Goal: Complete application form

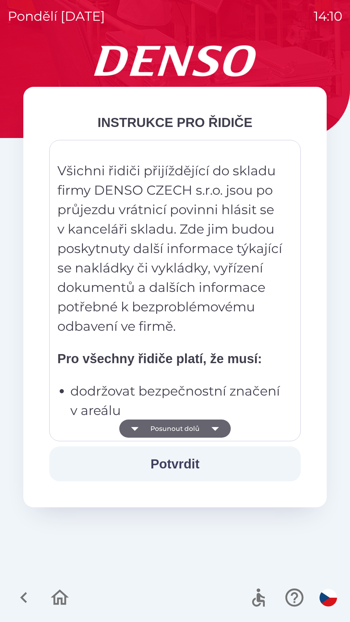
click at [184, 427] on button "Posunout dolů" at bounding box center [174, 429] width 111 height 18
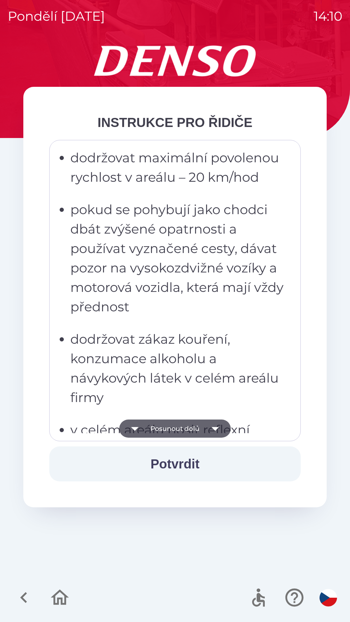
click at [191, 429] on button "Posunout dolů" at bounding box center [174, 429] width 111 height 18
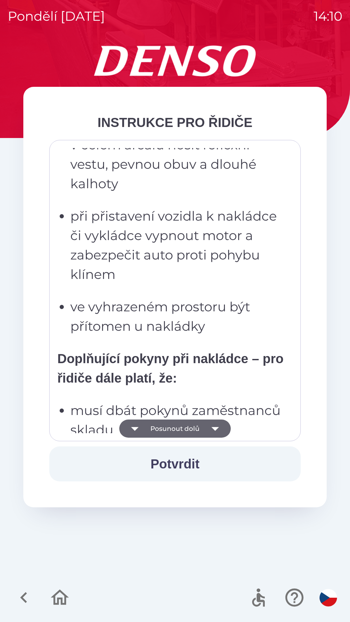
click at [191, 427] on button "Posunout dolů" at bounding box center [174, 429] width 111 height 18
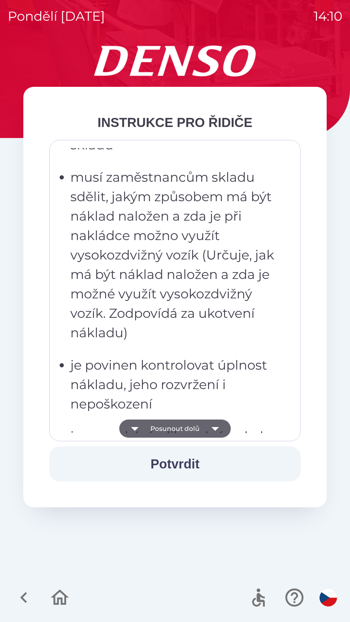
click at [190, 426] on button "Posunout dolů" at bounding box center [174, 429] width 111 height 18
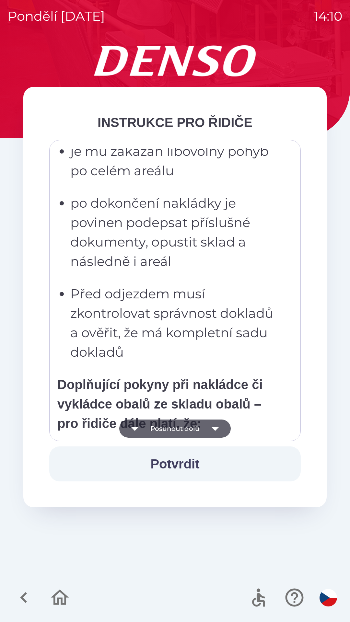
click at [189, 426] on button "Posunout dolů" at bounding box center [174, 429] width 111 height 18
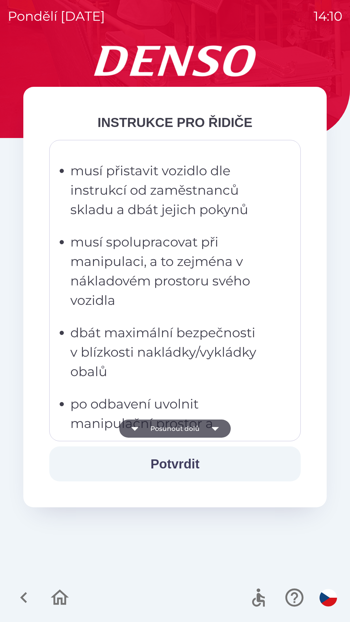
click at [188, 427] on button "Posunout dolů" at bounding box center [174, 429] width 111 height 18
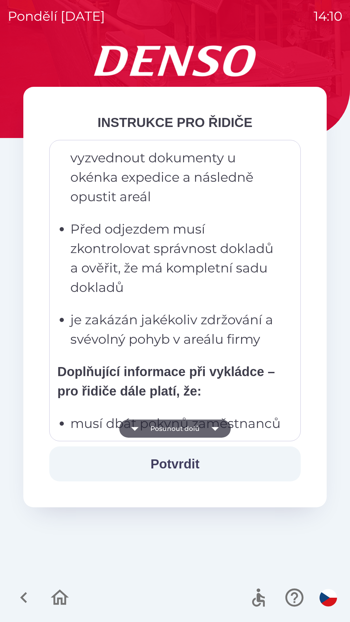
click at [189, 424] on button "Posunout dolů" at bounding box center [174, 429] width 111 height 18
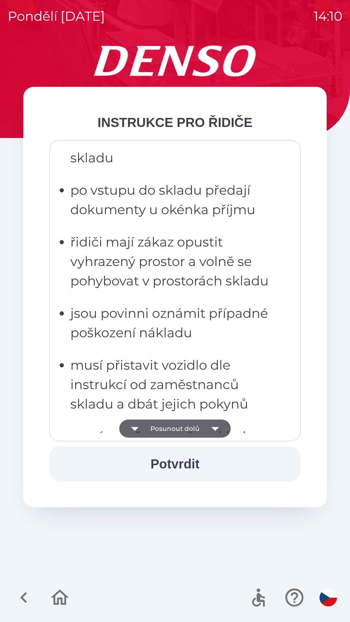
click at [191, 423] on button "Posunout dolů" at bounding box center [174, 429] width 111 height 18
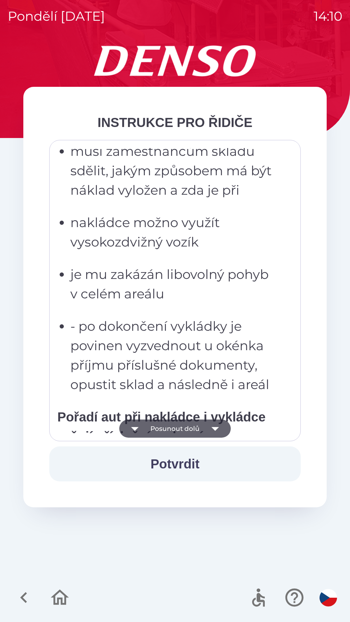
click at [191, 423] on button "Posunout dolů" at bounding box center [174, 429] width 111 height 18
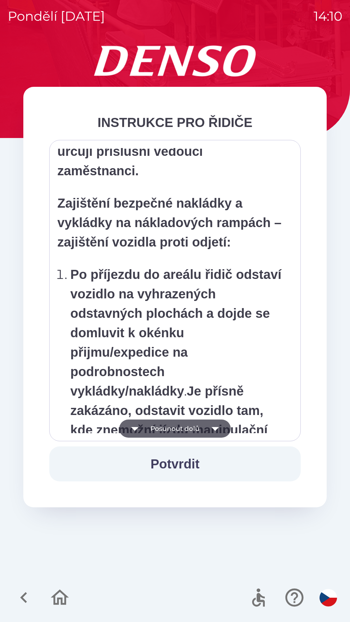
click at [192, 424] on button "Posunout dolů" at bounding box center [174, 429] width 111 height 18
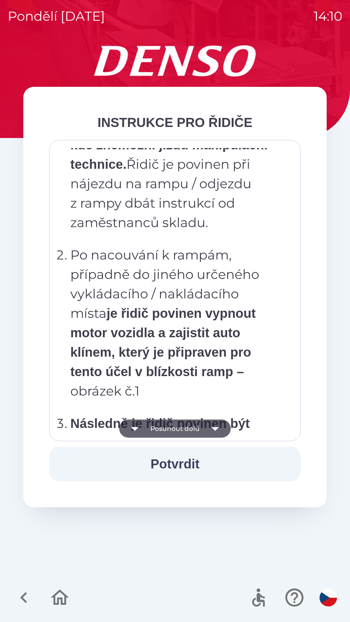
click at [191, 424] on button "Posunout dolů" at bounding box center [174, 429] width 111 height 18
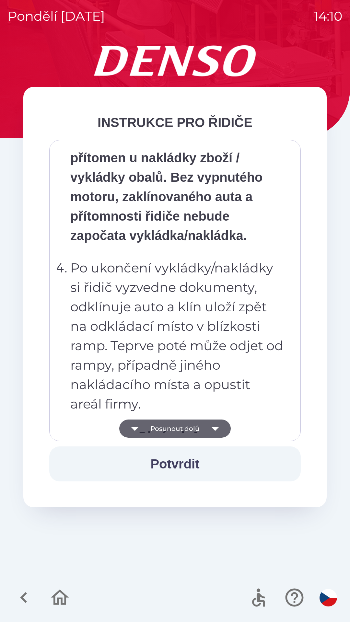
click at [191, 423] on button "Posunout dolů" at bounding box center [174, 429] width 111 height 18
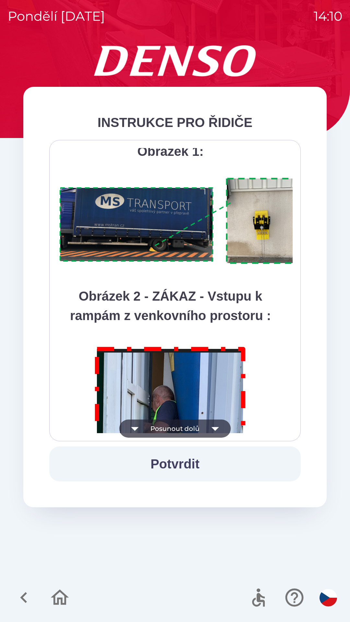
click at [191, 427] on button "Posunout dolů" at bounding box center [174, 429] width 111 height 18
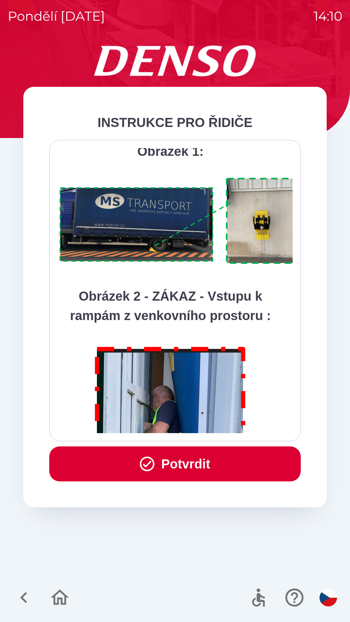
scroll to position [3641, 0]
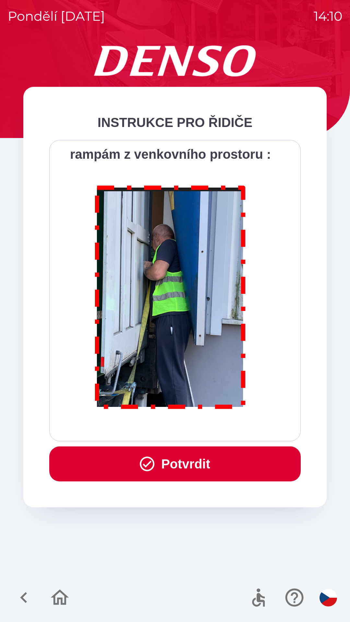
click at [191, 427] on div "Všichni řidiči přijíždějící do skladu firmy DENSO CZECH s.r.o. jsou po průjezdu…" at bounding box center [174, 290] width 235 height 285
click at [187, 464] on button "Potvrdit" at bounding box center [174, 463] width 251 height 35
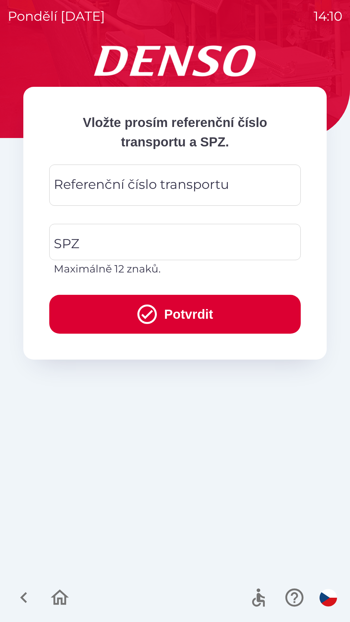
click at [104, 186] on div "Referenční číslo transportu Referenční číslo transportu" at bounding box center [174, 185] width 251 height 41
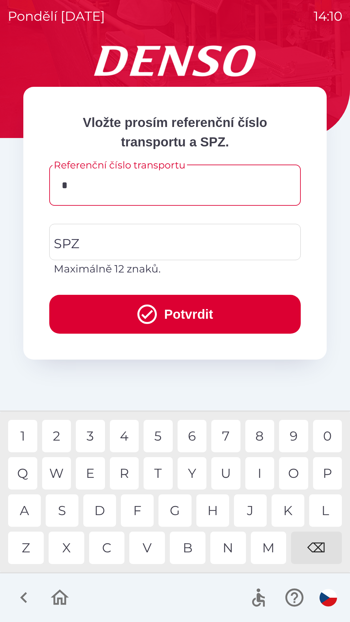
click at [89, 432] on div "3" at bounding box center [90, 436] width 29 height 32
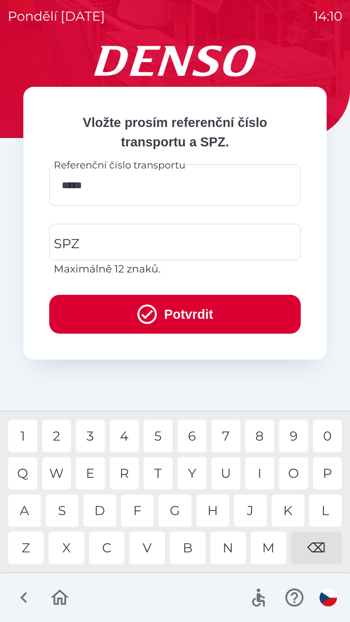
click at [290, 435] on div "9" at bounding box center [293, 436] width 29 height 32
type input "******"
click at [260, 438] on div "8" at bounding box center [259, 436] width 29 height 32
click at [106, 238] on input "SPZ" at bounding box center [170, 242] width 236 height 30
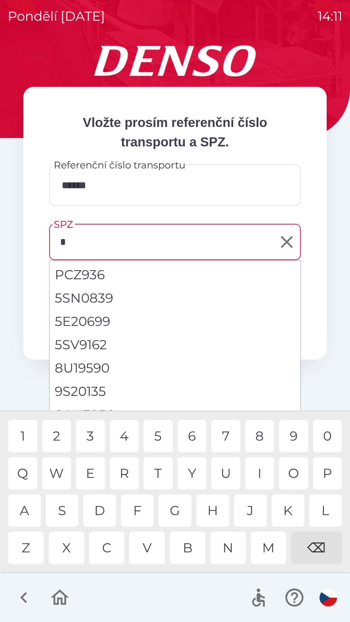
click at [293, 434] on div "9" at bounding box center [293, 436] width 29 height 32
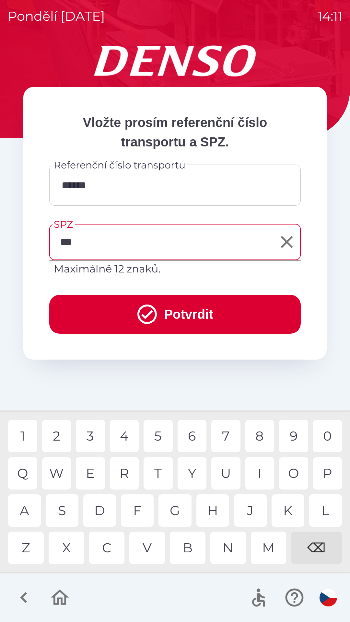
click at [267, 549] on div "M" at bounding box center [269, 548] width 36 height 32
click at [224, 435] on div "7" at bounding box center [225, 436] width 29 height 32
click at [161, 437] on div "5" at bounding box center [158, 436] width 29 height 32
type input "*******"
click at [168, 316] on button "Potvrdit" at bounding box center [174, 314] width 251 height 39
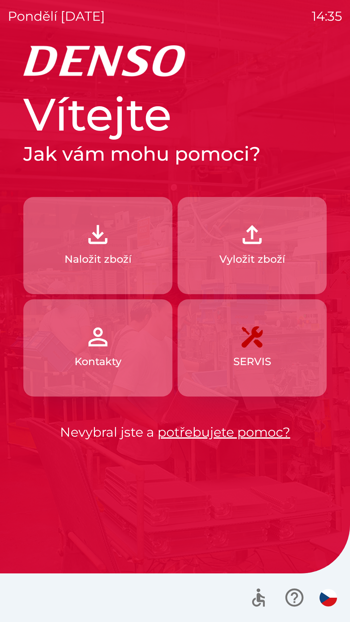
click at [254, 257] on p "Vyložit zboží" at bounding box center [252, 259] width 66 height 16
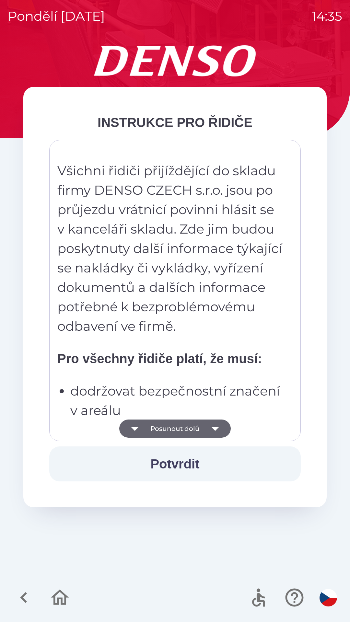
click at [189, 421] on button "Posunout dolů" at bounding box center [174, 429] width 111 height 18
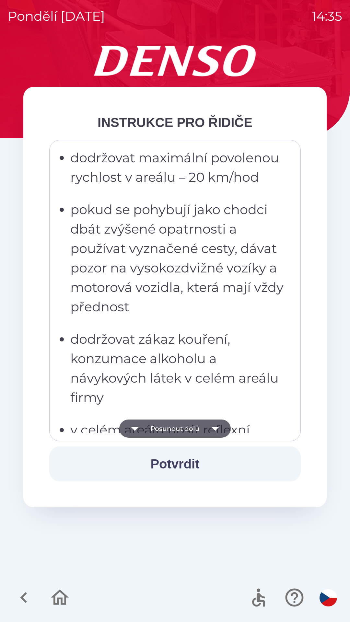
click at [185, 424] on button "Posunout dolů" at bounding box center [174, 429] width 111 height 18
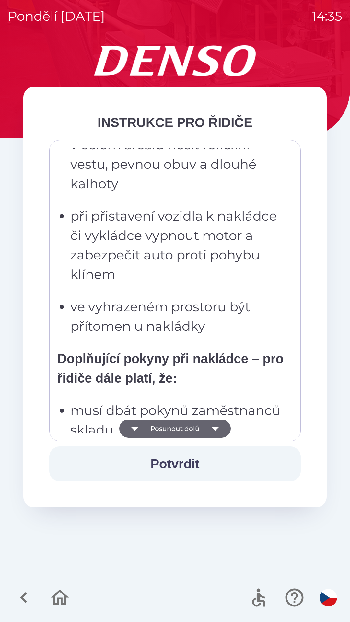
click at [187, 421] on button "Posunout dolů" at bounding box center [174, 429] width 111 height 18
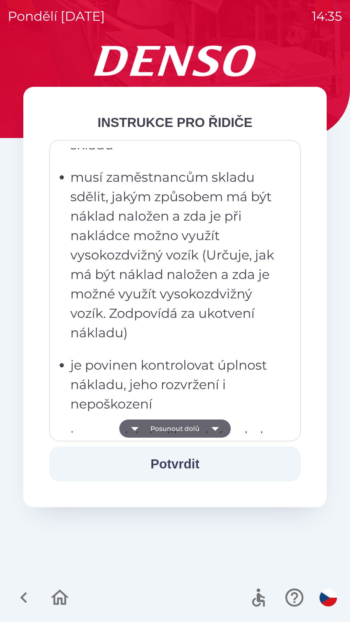
click at [188, 420] on button "Posunout dolů" at bounding box center [174, 429] width 111 height 18
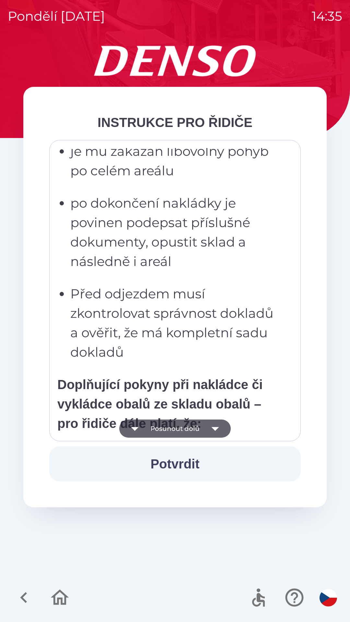
click at [187, 422] on button "Posunout dolů" at bounding box center [174, 429] width 111 height 18
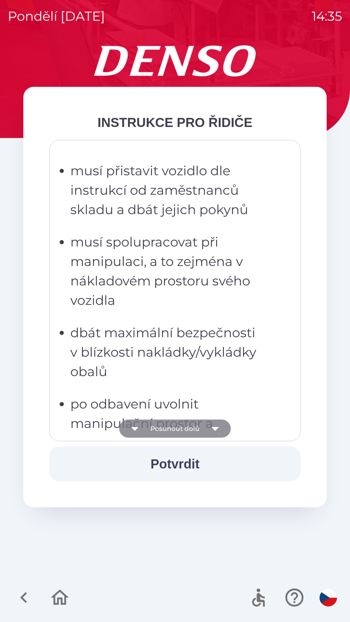
click at [188, 423] on button "Posunout dolů" at bounding box center [174, 429] width 111 height 18
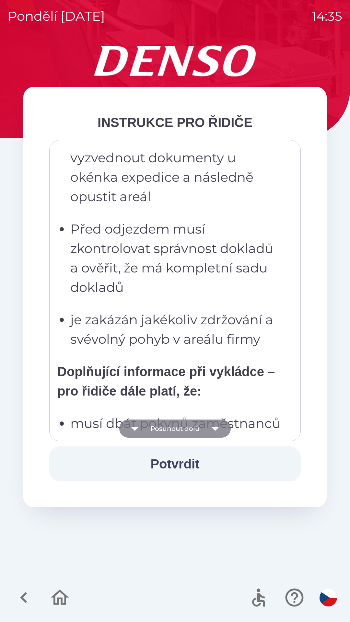
click at [188, 424] on button "Posunout dolů" at bounding box center [174, 429] width 111 height 18
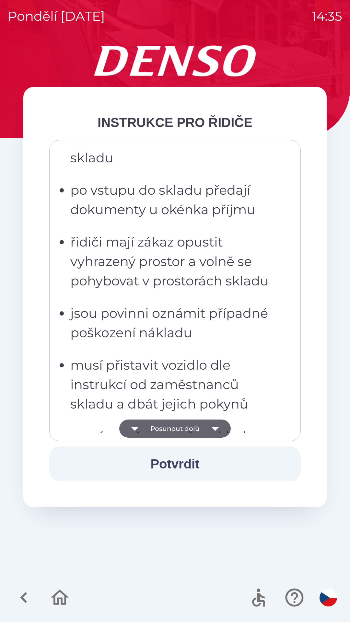
click at [190, 424] on button "Posunout dolů" at bounding box center [174, 429] width 111 height 18
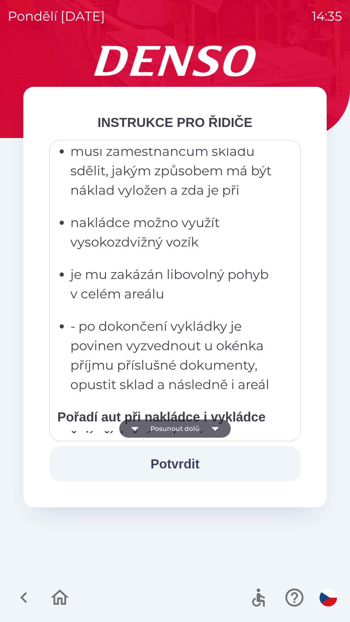
click at [189, 425] on button "Posunout dolů" at bounding box center [174, 429] width 111 height 18
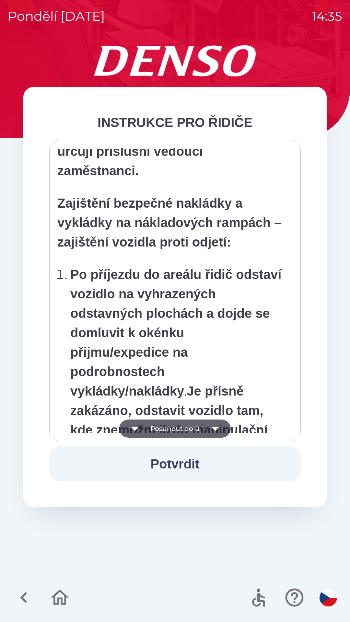
click at [190, 425] on button "Posunout dolů" at bounding box center [174, 429] width 111 height 18
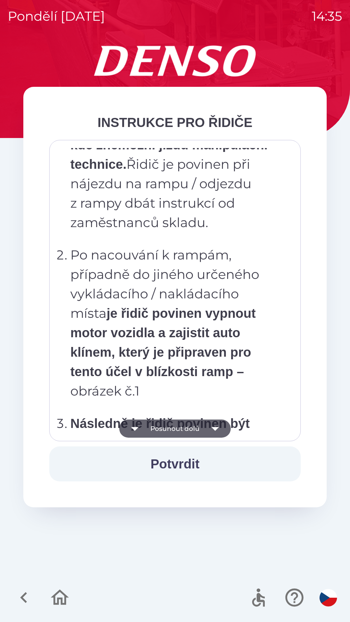
click at [185, 465] on button "Potvrdit" at bounding box center [174, 463] width 251 height 35
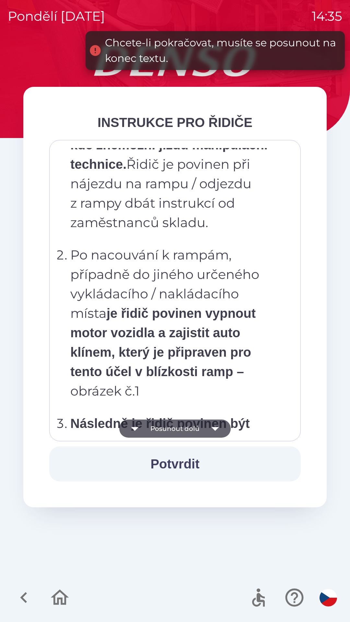
click at [187, 422] on button "Posunout dolů" at bounding box center [174, 429] width 111 height 18
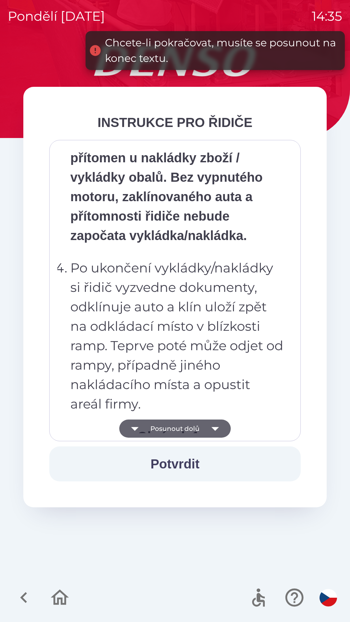
click at [187, 425] on button "Posunout dolů" at bounding box center [174, 429] width 111 height 18
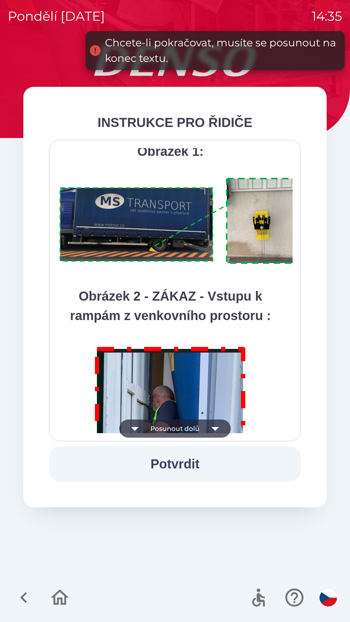
click at [191, 422] on button "Posunout dolů" at bounding box center [174, 429] width 111 height 18
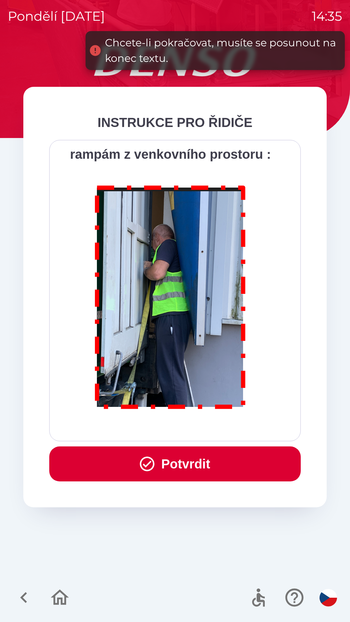
click at [191, 424] on div "Všichni řidiči přijíždějící do skladu firmy DENSO CZECH s.r.o. jsou po průjezdu…" at bounding box center [174, 290] width 235 height 285
click at [189, 467] on button "Potvrdit" at bounding box center [174, 463] width 251 height 35
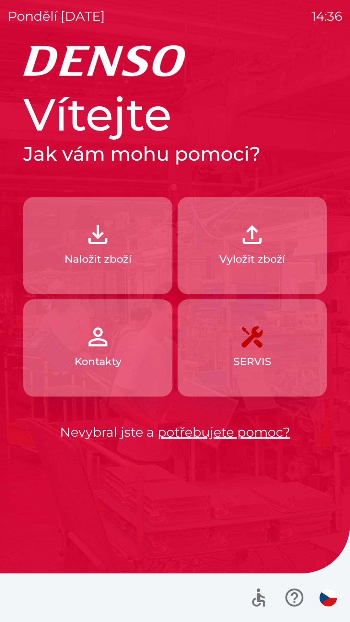
click at [257, 252] on p "Vyložit zboží" at bounding box center [252, 259] width 66 height 16
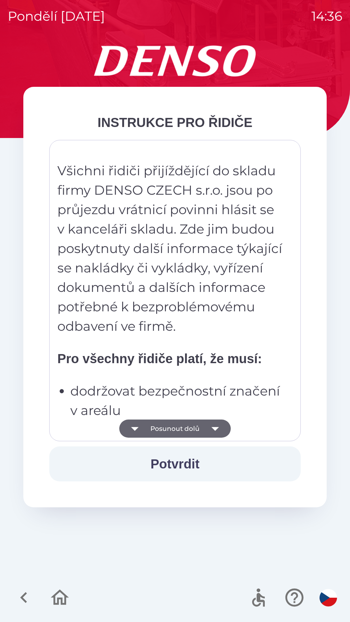
click at [187, 430] on button "Posunout dolů" at bounding box center [174, 429] width 111 height 18
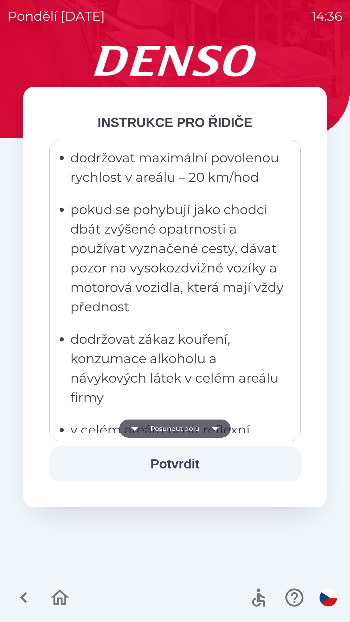
click at [186, 429] on button "Posunout dolů" at bounding box center [174, 429] width 111 height 18
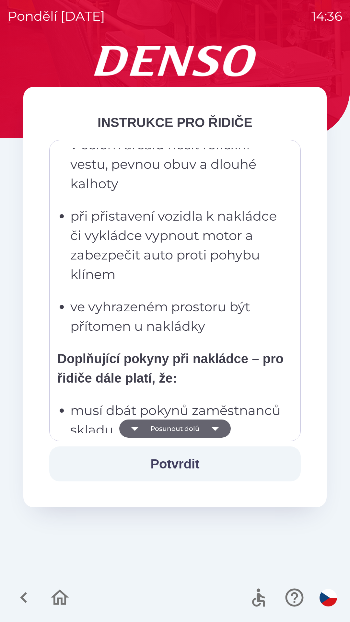
click at [190, 426] on button "Posunout dolů" at bounding box center [174, 429] width 111 height 18
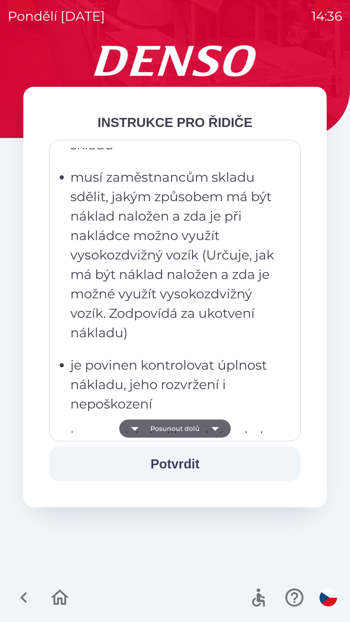
click at [192, 425] on button "Posunout dolů" at bounding box center [174, 429] width 111 height 18
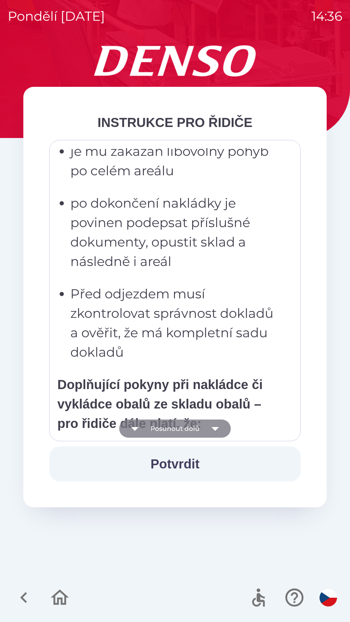
click at [192, 425] on button "Posunout dolů" at bounding box center [174, 429] width 111 height 18
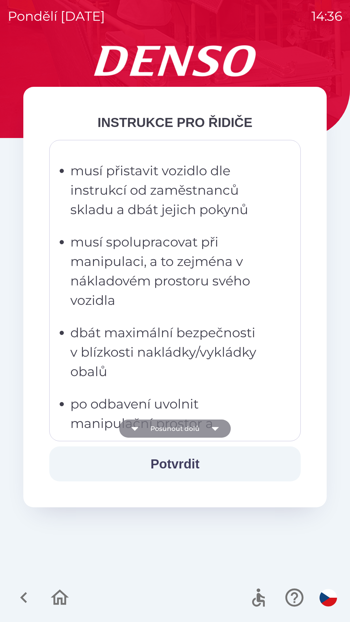
click at [191, 424] on button "Posunout dolů" at bounding box center [174, 429] width 111 height 18
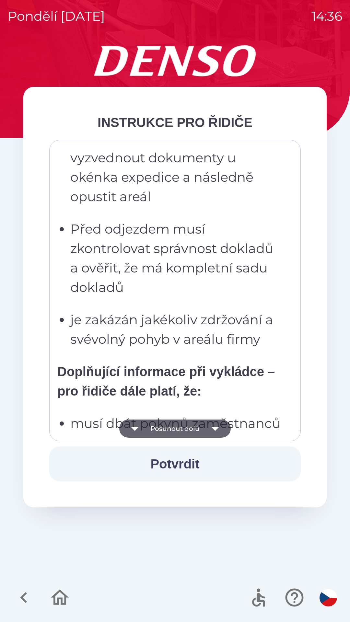
click at [192, 423] on button "Posunout dolů" at bounding box center [174, 429] width 111 height 18
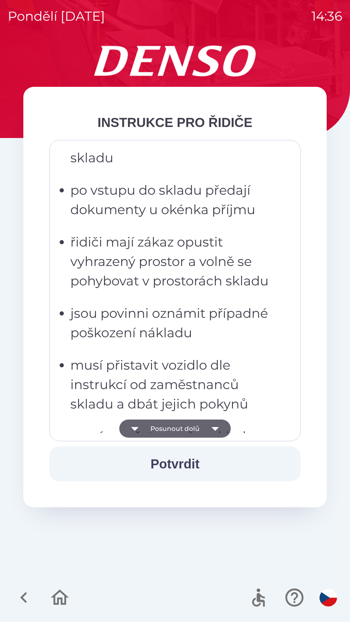
click at [193, 425] on button "Posunout dolů" at bounding box center [174, 429] width 111 height 18
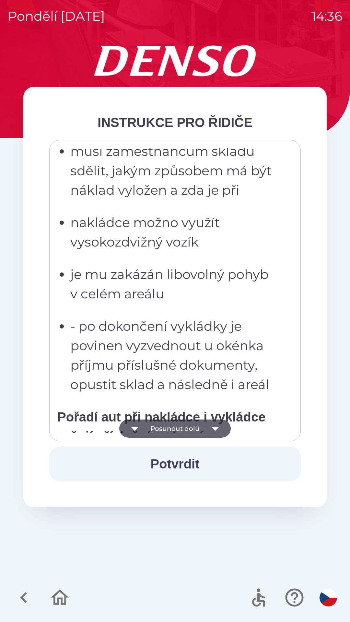
click at [191, 426] on button "Posunout dolů" at bounding box center [174, 429] width 111 height 18
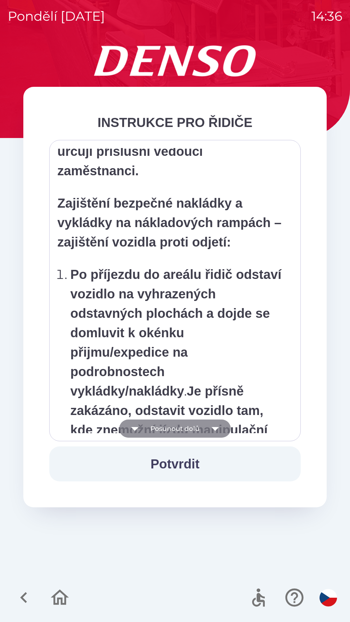
click at [191, 421] on button "Posunout dolů" at bounding box center [174, 429] width 111 height 18
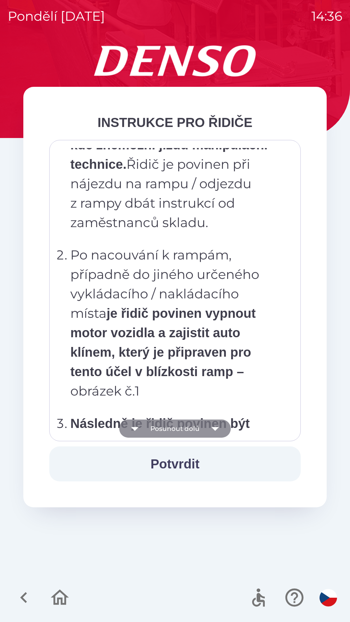
click at [191, 425] on button "Posunout dolů" at bounding box center [174, 429] width 111 height 18
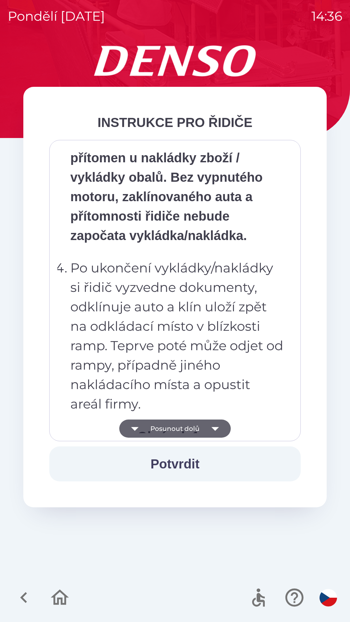
click at [188, 425] on button "Posunout dolů" at bounding box center [174, 429] width 111 height 18
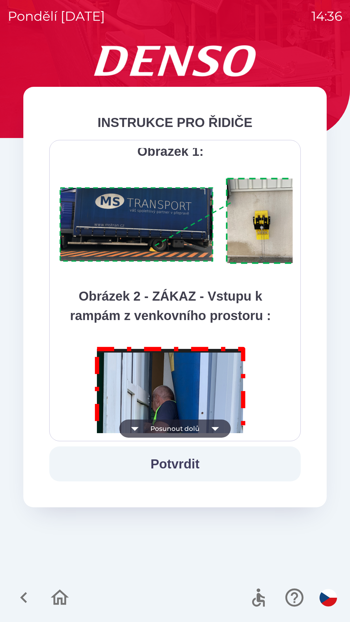
click at [191, 426] on button "Posunout dolů" at bounding box center [174, 429] width 111 height 18
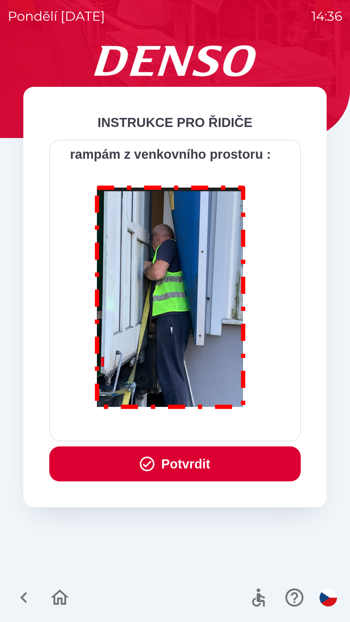
click at [191, 423] on div "Všichni řidiči přijíždějící do skladu firmy DENSO CZECH s.r.o. jsou po průjezdu…" at bounding box center [174, 290] width 235 height 285
click at [192, 425] on div "Všichni řidiči přijíždějící do skladu firmy DENSO CZECH s.r.o. jsou po průjezdu…" at bounding box center [174, 290] width 235 height 285
click at [193, 424] on div "Všichni řidiči přijíždějící do skladu firmy DENSO CZECH s.r.o. jsou po průjezdu…" at bounding box center [174, 290] width 235 height 285
click at [180, 455] on button "Potvrdit" at bounding box center [174, 463] width 251 height 35
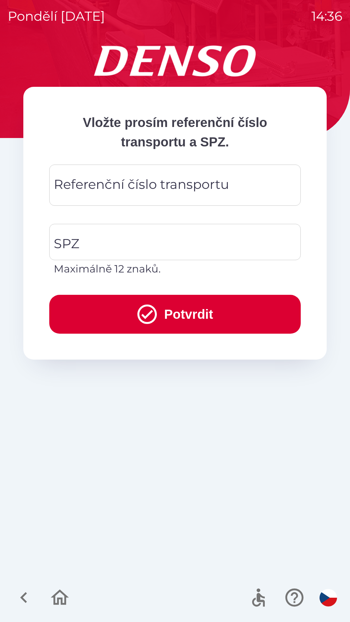
click at [128, 184] on div "Referenční číslo transportu Referenční číslo transportu" at bounding box center [174, 185] width 251 height 41
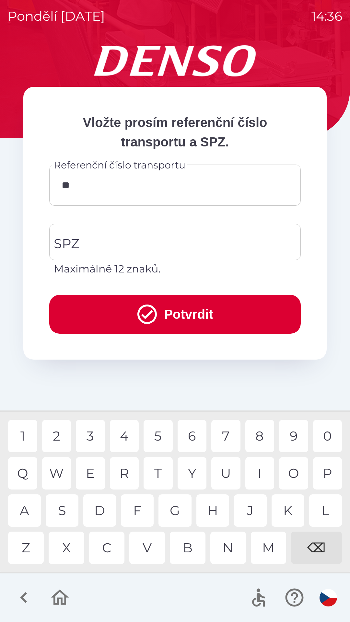
click at [258, 468] on div "I" at bounding box center [259, 473] width 29 height 32
click at [125, 470] on div "R" at bounding box center [124, 473] width 29 height 32
click at [329, 432] on div "0" at bounding box center [327, 436] width 29 height 32
type input "********"
click at [28, 505] on div "A" at bounding box center [24, 510] width 33 height 32
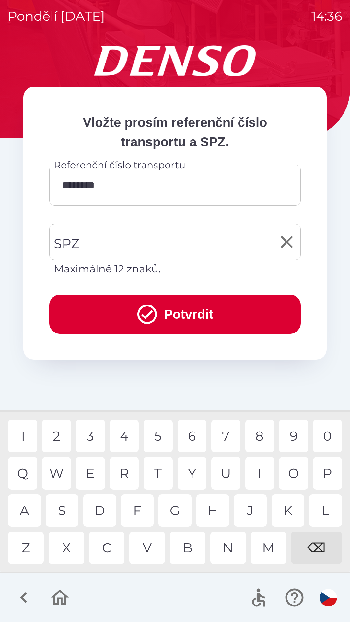
click at [112, 246] on input "SPZ" at bounding box center [170, 242] width 236 height 30
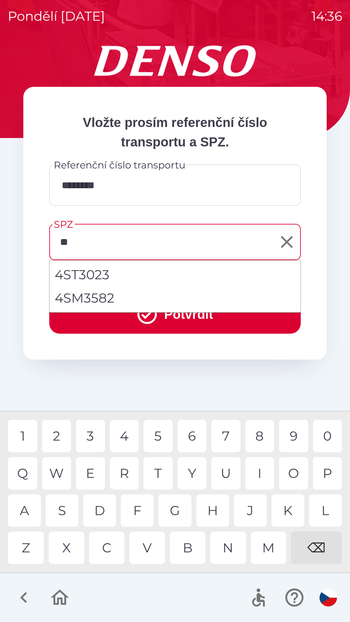
click at [64, 505] on div "S" at bounding box center [62, 510] width 33 height 32
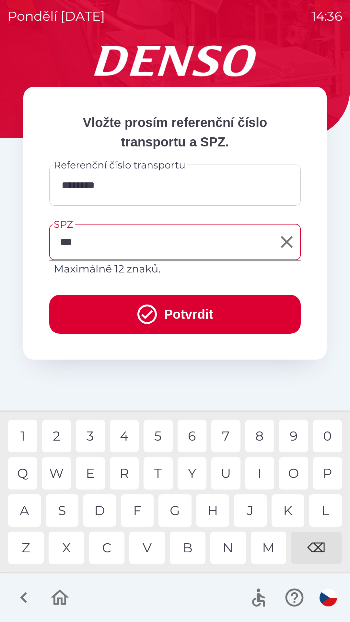
click at [125, 473] on div "R" at bounding box center [124, 473] width 29 height 32
click at [193, 436] on div "6" at bounding box center [192, 436] width 29 height 32
click at [91, 432] on div "3" at bounding box center [90, 436] width 29 height 32
click at [328, 432] on div "0" at bounding box center [327, 436] width 29 height 32
type input "*******"
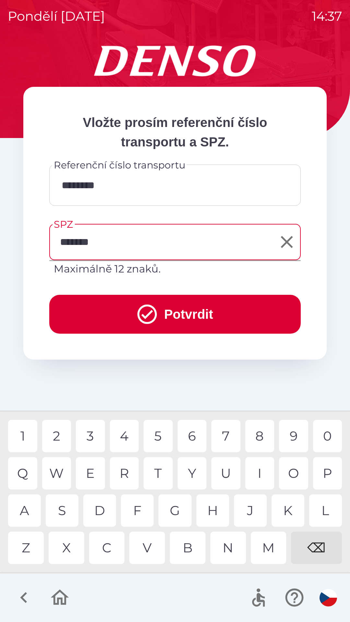
click at [188, 309] on button "Potvrdit" at bounding box center [174, 314] width 251 height 39
